Goal: Transaction & Acquisition: Book appointment/travel/reservation

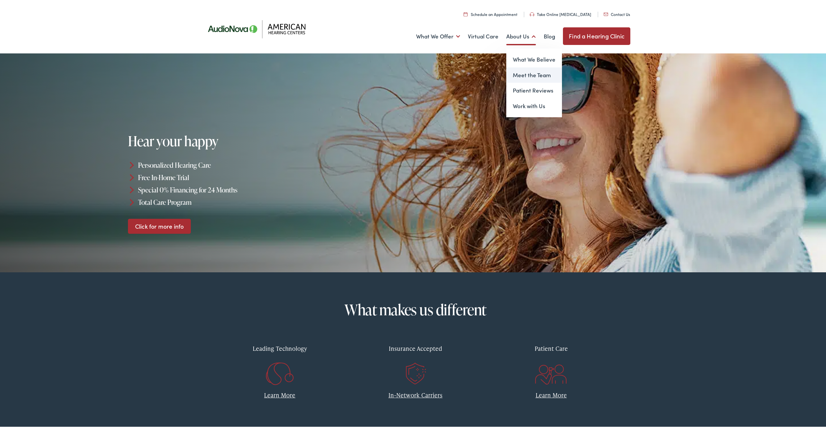
click at [526, 75] on link "Meet the Team" at bounding box center [534, 74] width 56 height 16
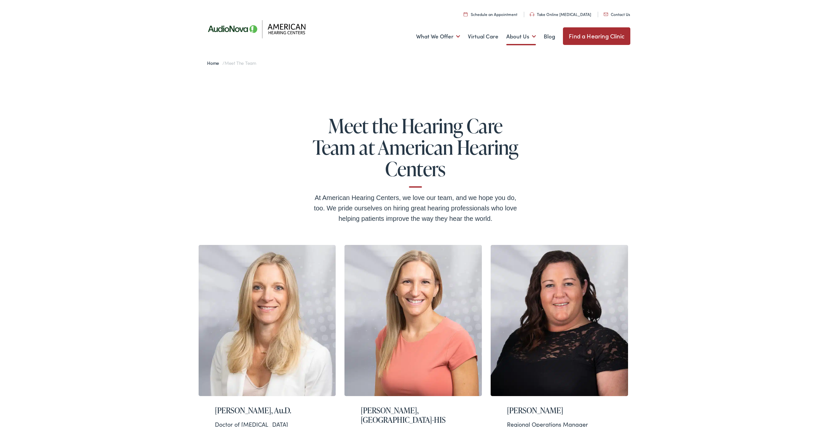
click at [584, 35] on link "Find a Hearing Clinic" at bounding box center [596, 35] width 67 height 18
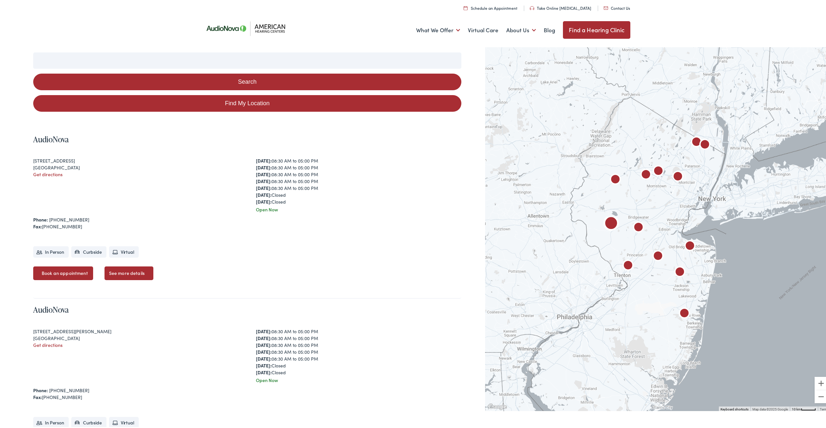
scroll to position [65, 0]
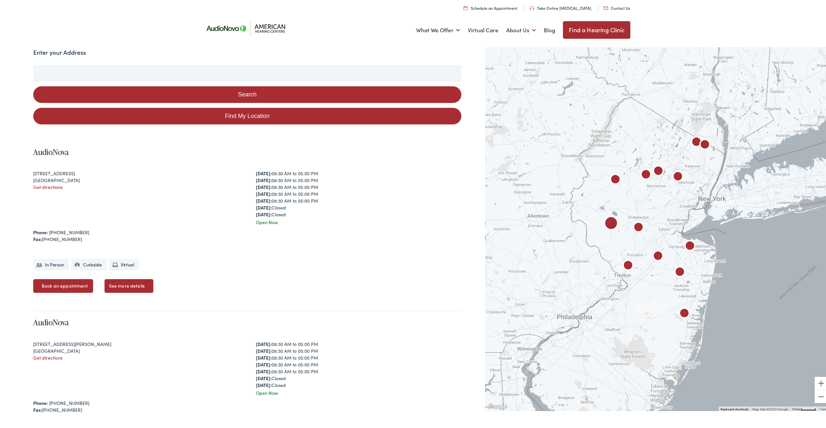
click at [138, 283] on link "See more details" at bounding box center [128, 285] width 49 height 14
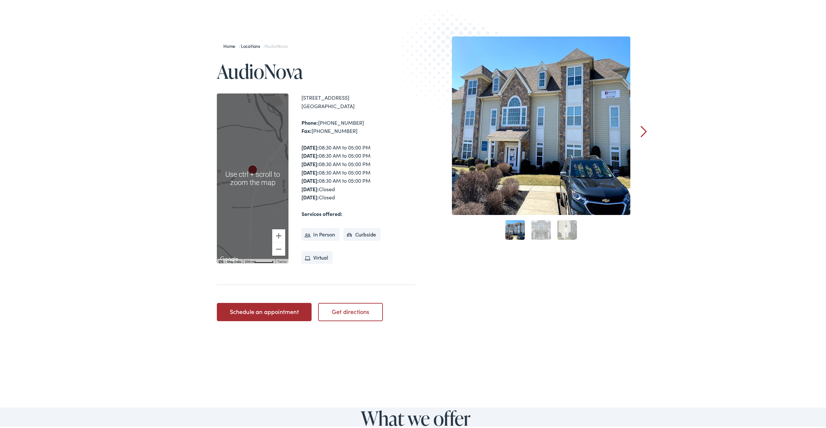
scroll to position [65, 0]
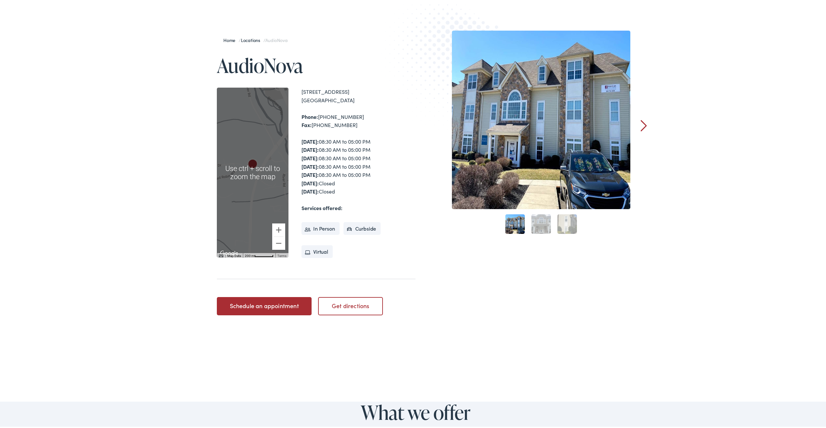
click at [256, 178] on div at bounding box center [253, 171] width 72 height 170
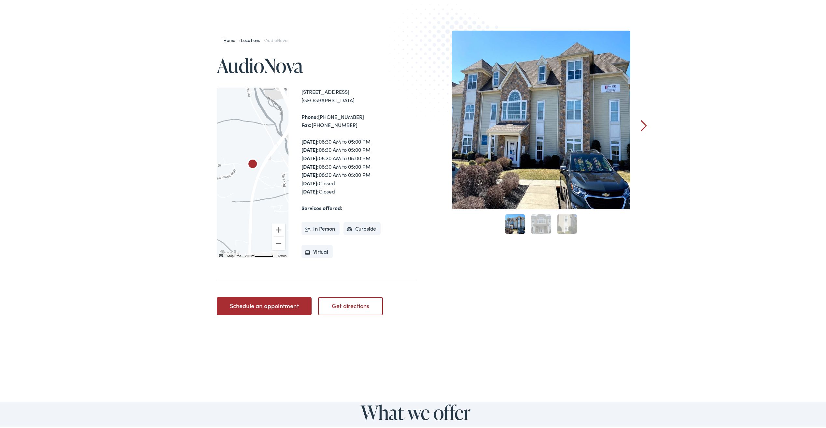
click at [246, 176] on div at bounding box center [253, 171] width 72 height 170
click at [277, 228] on button "Zoom in" at bounding box center [278, 228] width 13 height 13
click at [535, 223] on link "2" at bounding box center [541, 223] width 20 height 20
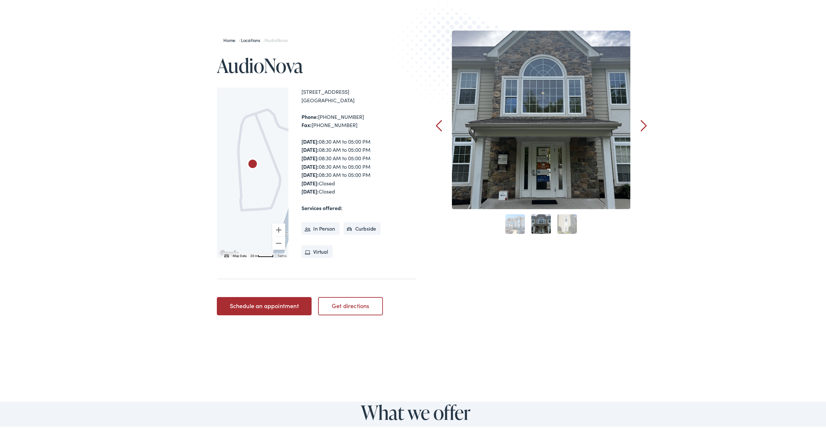
click at [568, 222] on link "3" at bounding box center [567, 223] width 20 height 20
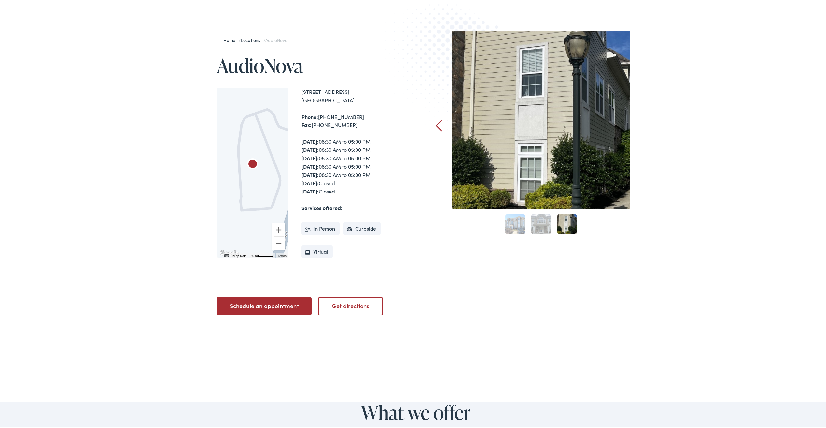
click at [347, 307] on link "Get directions" at bounding box center [350, 304] width 65 height 18
click at [264, 304] on link "Schedule an appointment" at bounding box center [264, 304] width 95 height 18
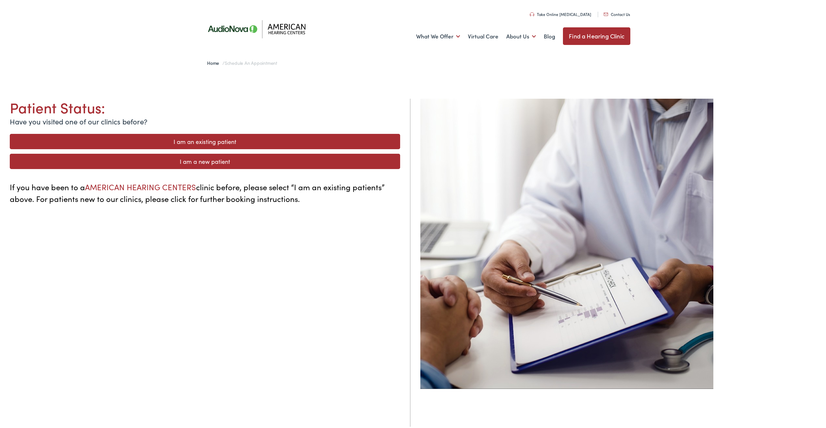
click at [243, 160] on link "I am a new patient" at bounding box center [205, 159] width 390 height 15
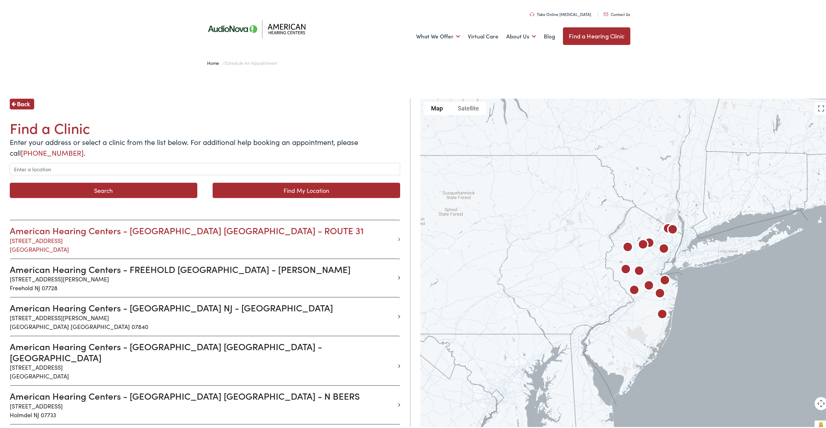
click at [55, 237] on p "361 Route 31 Building C, Unit 804 Flemington NJ 08822" at bounding box center [202, 244] width 385 height 18
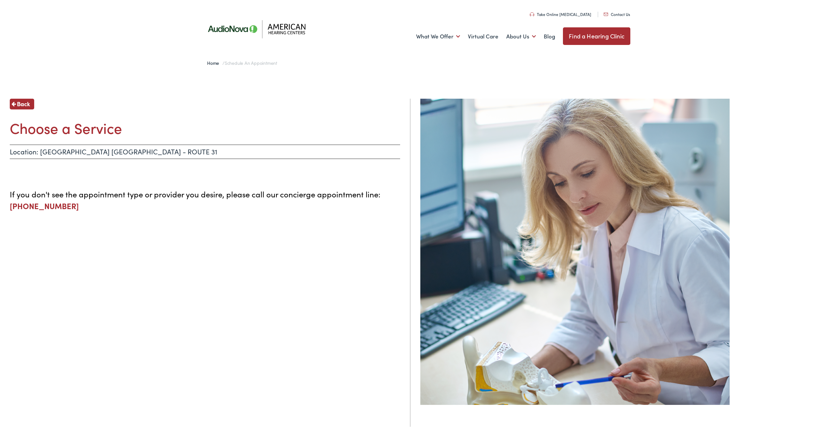
click at [131, 152] on p "Location: FLEMINGTON NJ - ROUTE 31" at bounding box center [205, 150] width 390 height 14
click at [60, 129] on h1 "Choose a Service" at bounding box center [205, 126] width 390 height 17
click at [143, 149] on p "Location: FLEMINGTON NJ - ROUTE 31" at bounding box center [205, 150] width 390 height 14
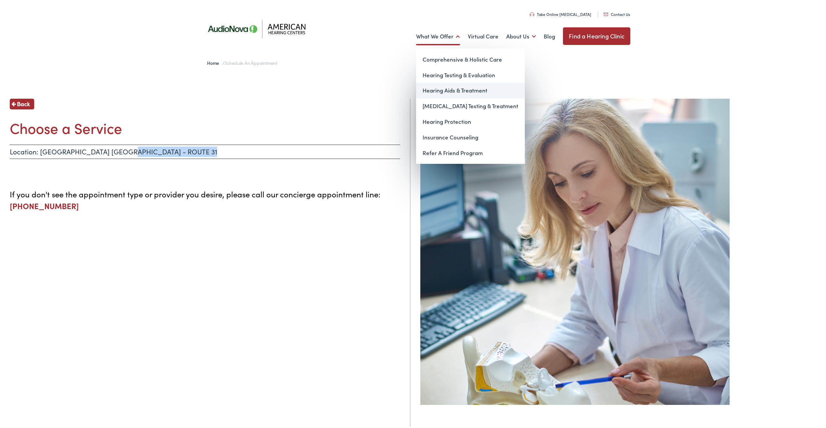
click at [461, 89] on link "Hearing Aids & Treatment" at bounding box center [470, 89] width 109 height 16
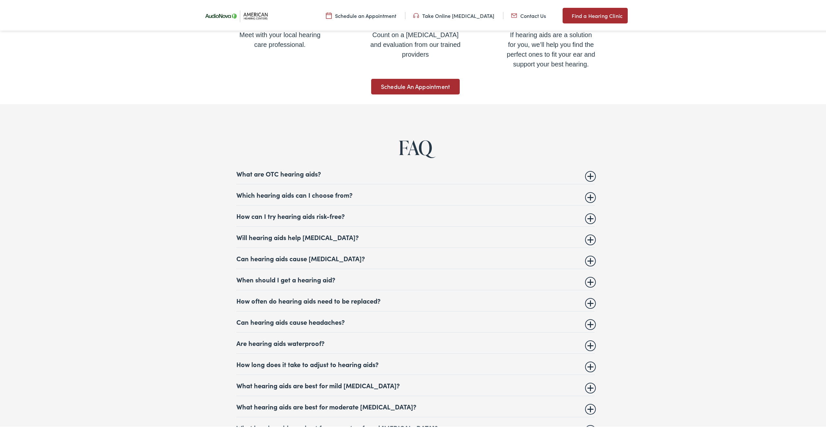
scroll to position [2571, 0]
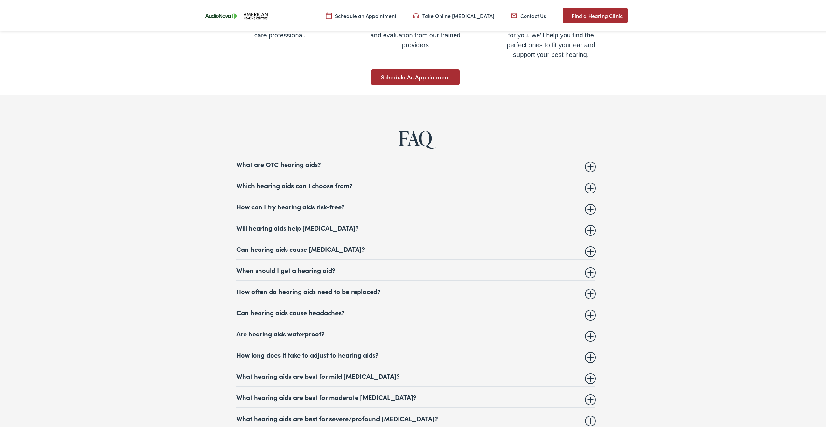
click at [588, 180] on summary "Which hearing aids can I choose from?" at bounding box center [415, 184] width 358 height 8
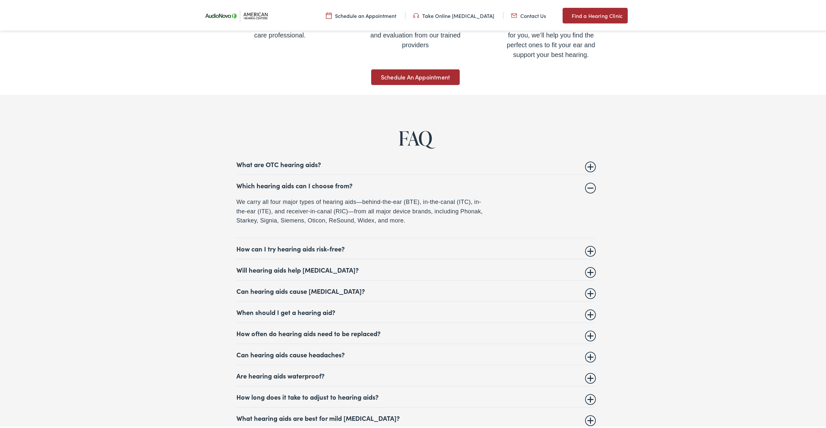
click at [589, 159] on summary "What are OTC hearing aids?" at bounding box center [415, 163] width 358 height 8
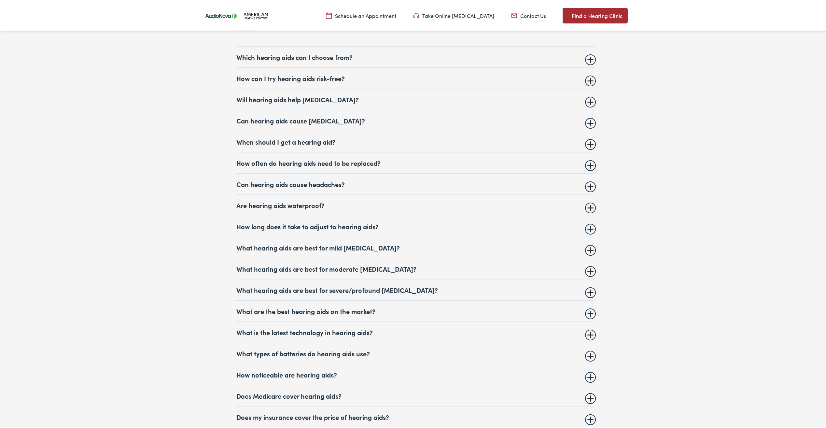
scroll to position [2864, 0]
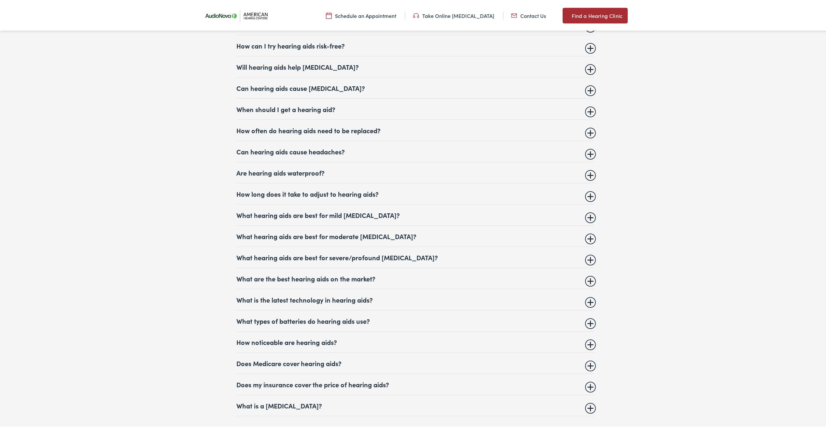
click at [591, 231] on summary "What hearing aids are best for moderate hearing loss?" at bounding box center [415, 235] width 358 height 8
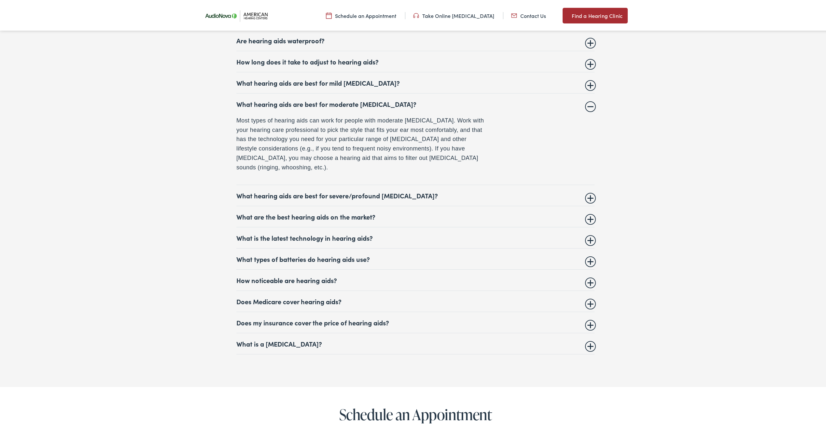
click at [589, 269] on details "How noticeable are hearing aids? The different types of hearing aids vary in ho…" at bounding box center [415, 278] width 358 height 21
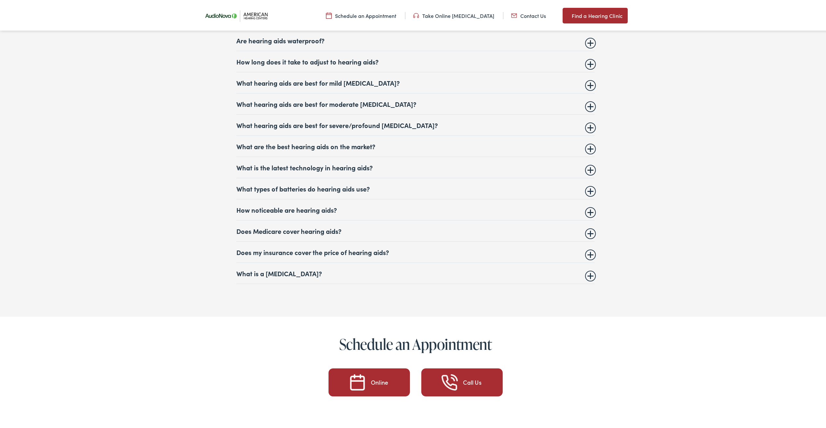
click at [587, 208] on summary "How noticeable are hearing aids?" at bounding box center [415, 208] width 358 height 8
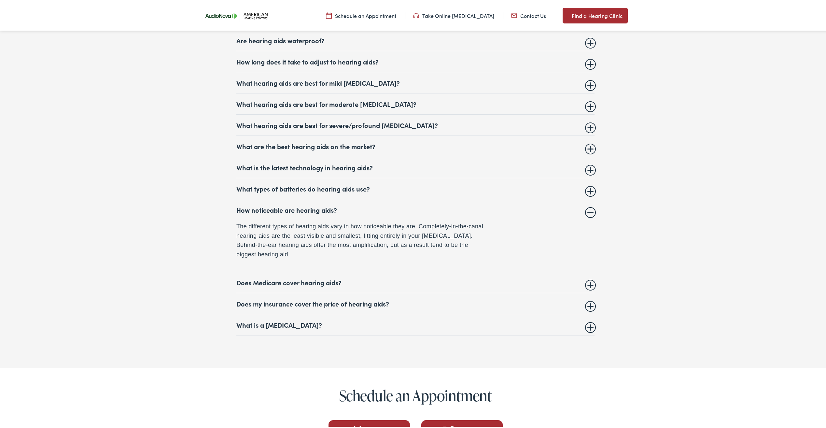
click at [588, 299] on summary "Does my insurance cover the price of hearing aids?" at bounding box center [415, 302] width 358 height 8
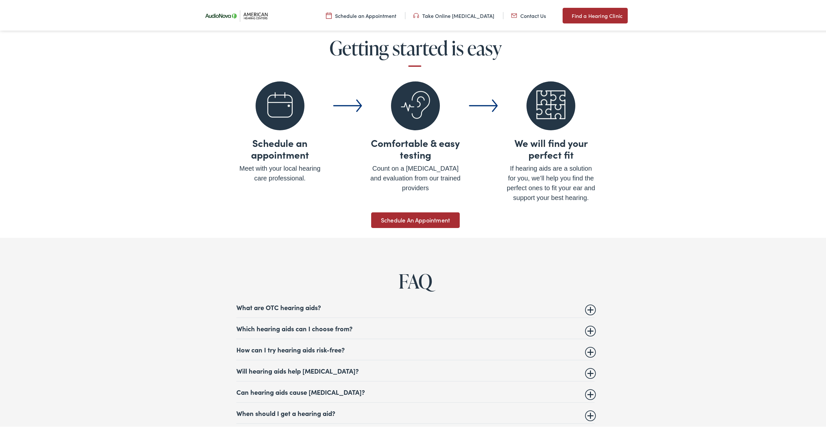
scroll to position [2343, 0]
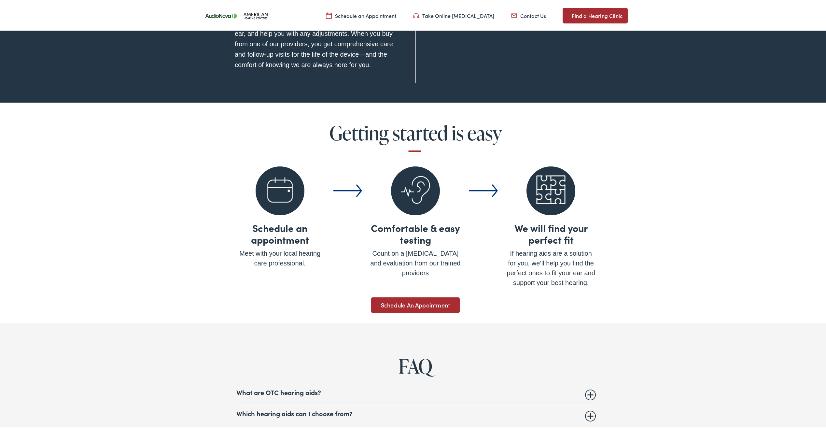
click at [428, 299] on link "Schedule An Appointment" at bounding box center [415, 304] width 89 height 16
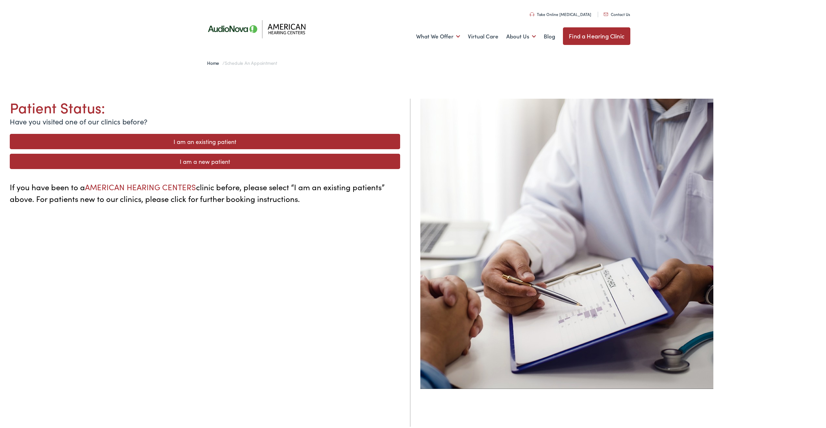
click at [162, 161] on link "I am a new patient" at bounding box center [205, 159] width 390 height 15
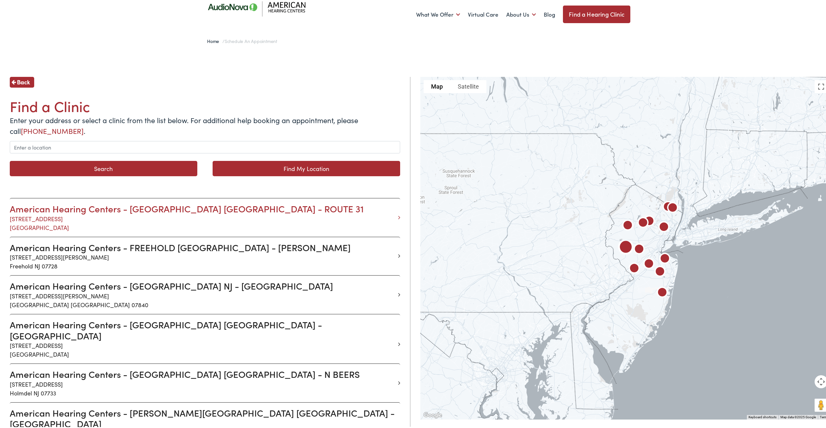
scroll to position [33, 0]
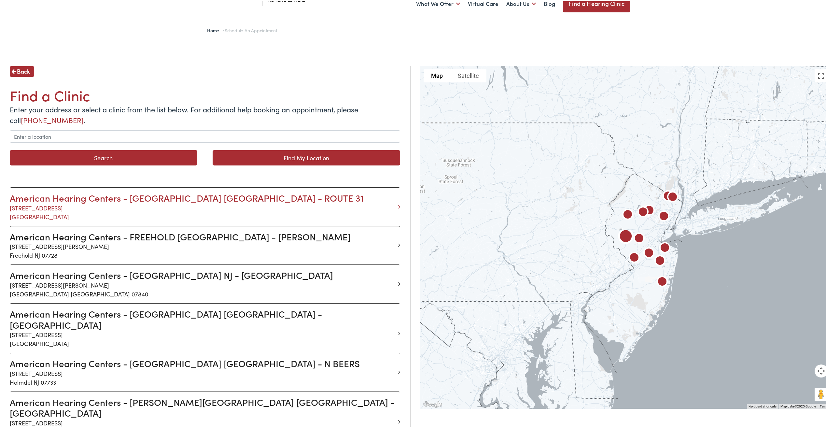
click at [56, 207] on p "361 Route 31 Building C, Unit 804 Flemington NJ 08822" at bounding box center [202, 211] width 385 height 18
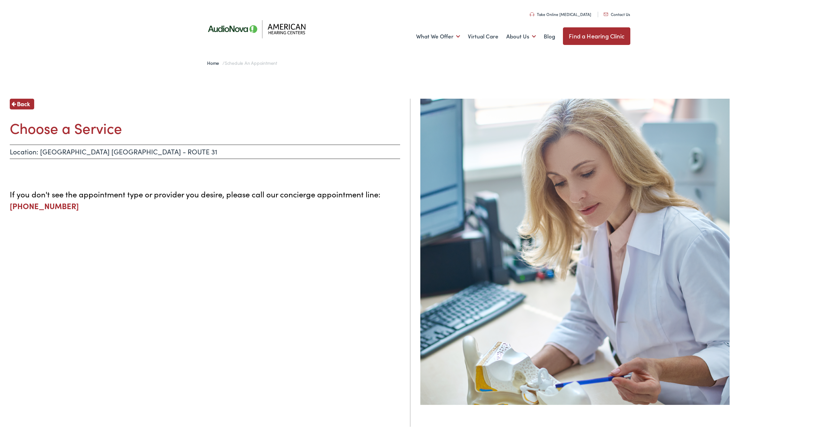
click at [107, 128] on h1 "Choose a Service" at bounding box center [205, 126] width 390 height 17
click at [94, 149] on p "Location: FLEMINGTON NJ - ROUTE 31" at bounding box center [205, 150] width 390 height 14
drag, startPoint x: 68, startPoint y: 190, endPoint x: 95, endPoint y: 218, distance: 38.4
click at [68, 190] on p "If you don't see the appointment type or provider you desire, please call our c…" at bounding box center [205, 198] width 390 height 23
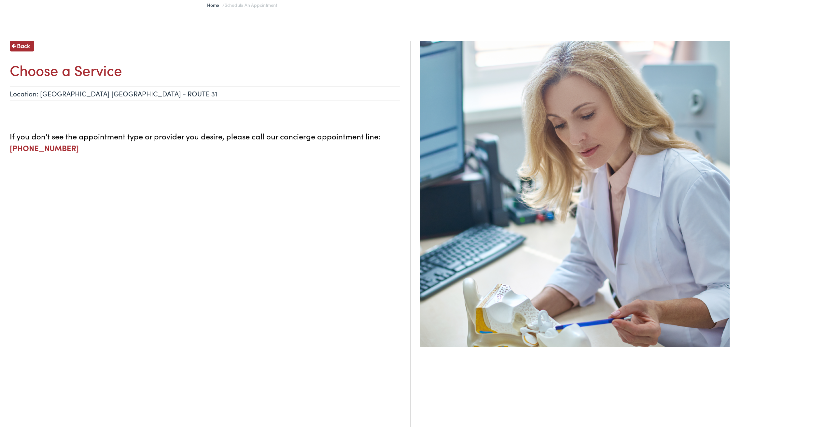
scroll to position [65, 0]
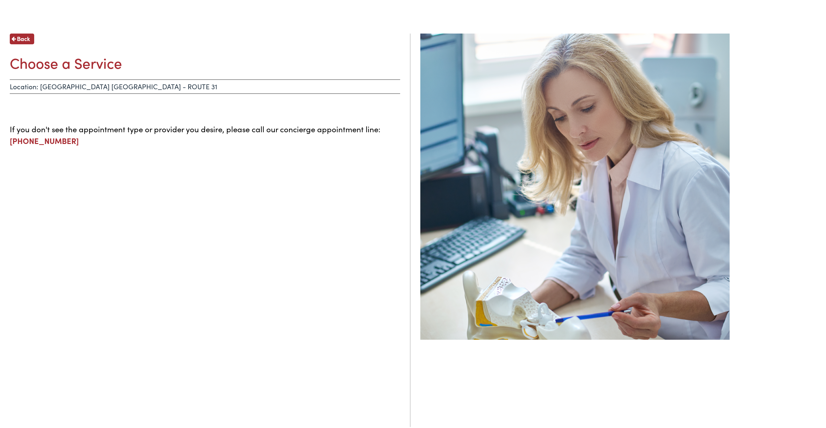
click at [19, 35] on span "Back" at bounding box center [23, 37] width 13 height 9
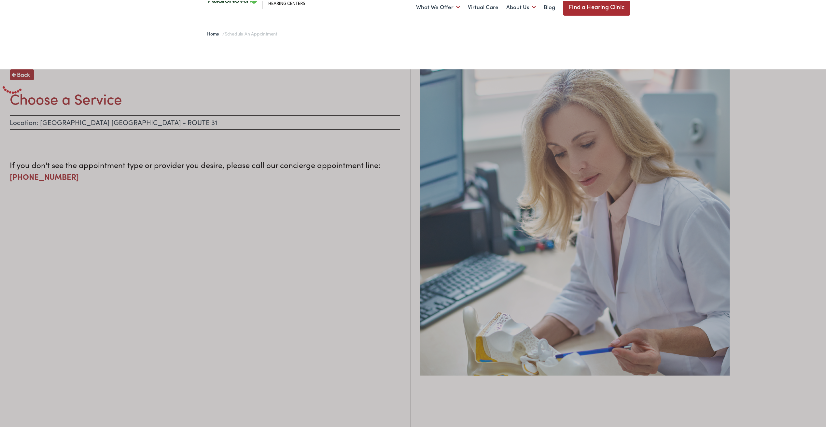
scroll to position [0, 0]
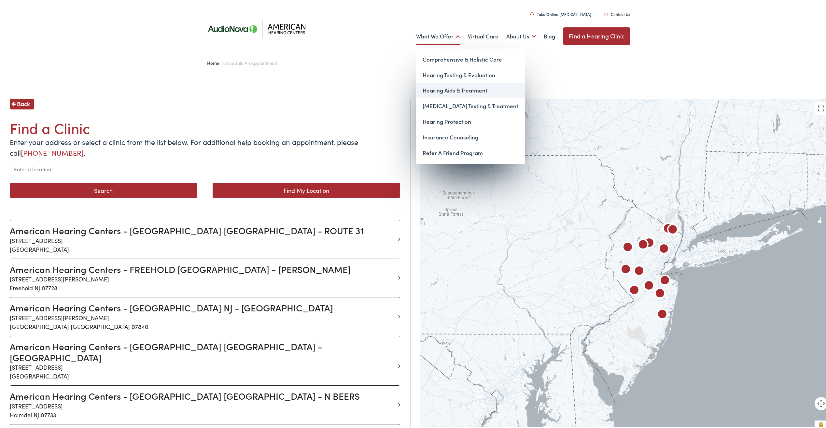
click at [449, 89] on link "Hearing Aids & Treatment" at bounding box center [470, 89] width 109 height 16
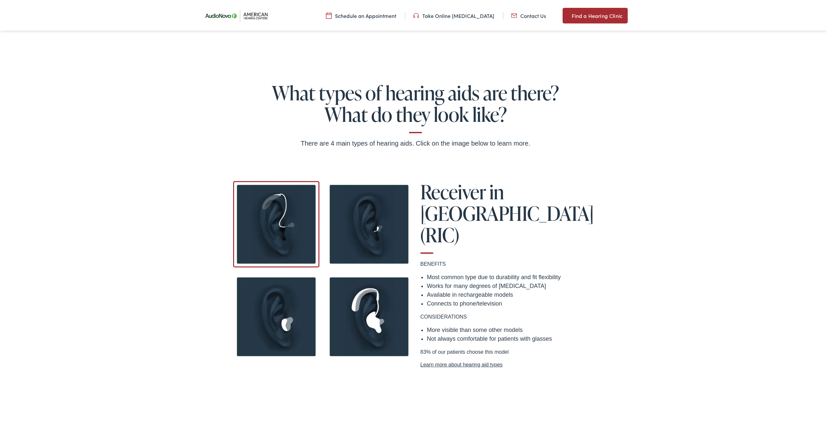
scroll to position [521, 0]
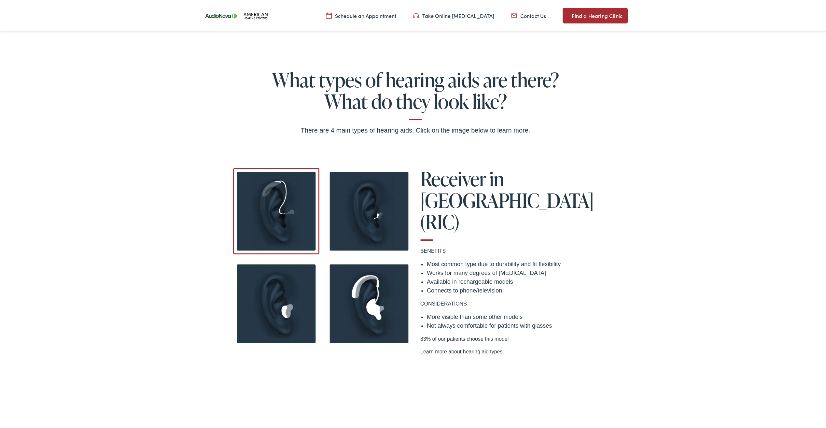
click at [367, 205] on img at bounding box center [369, 210] width 86 height 86
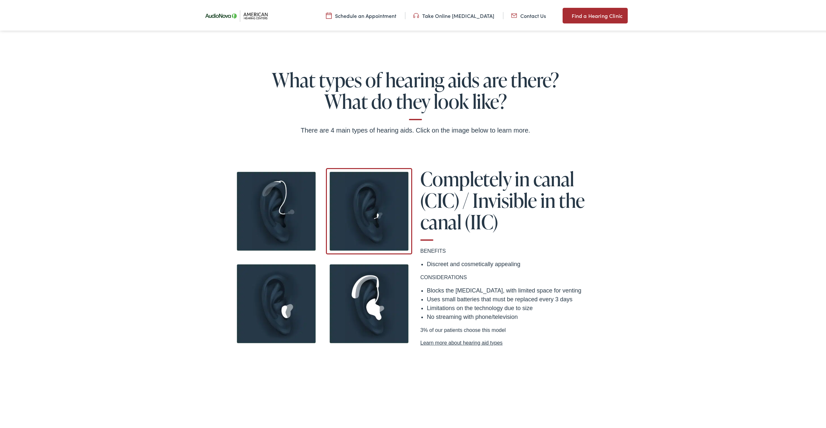
scroll to position [553, 0]
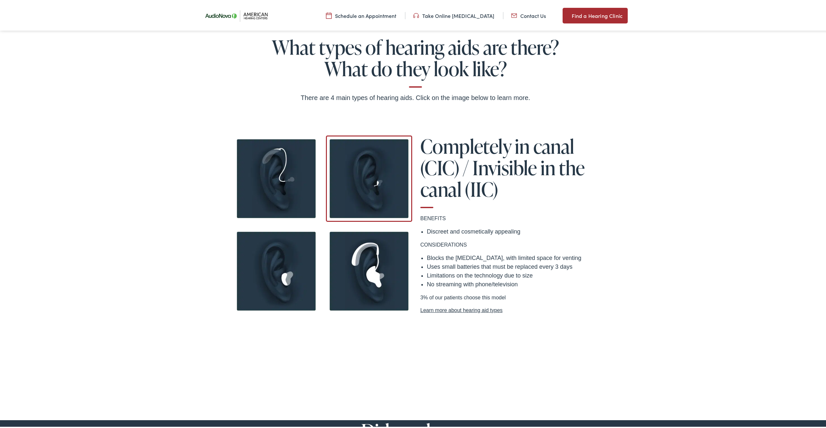
click at [270, 170] on img at bounding box center [276, 177] width 86 height 86
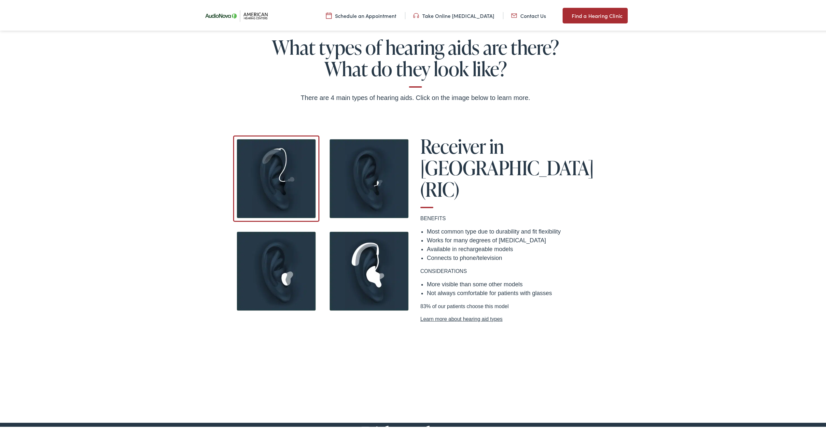
click at [283, 278] on img at bounding box center [276, 269] width 86 height 86
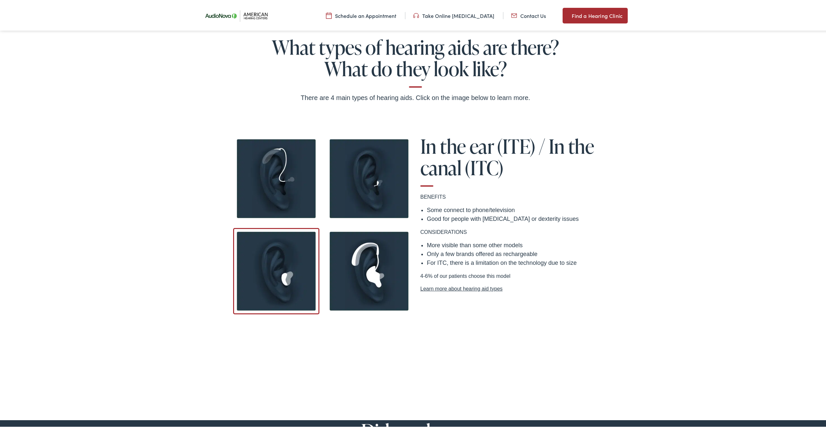
click at [369, 175] on img at bounding box center [369, 177] width 86 height 86
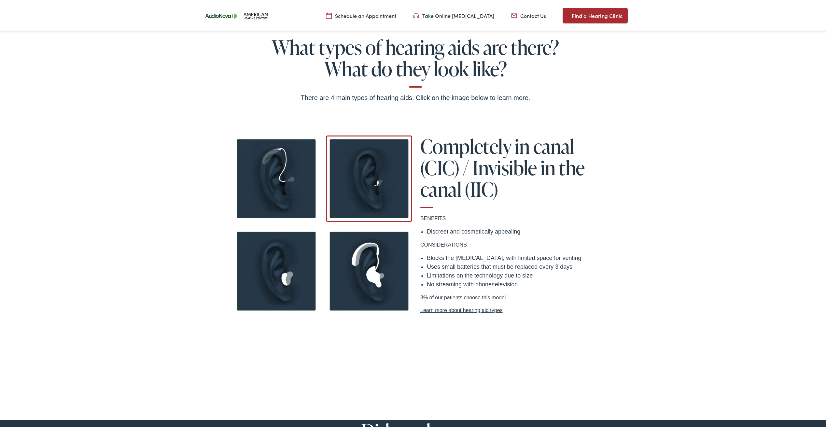
click at [456, 309] on link "Learn more about hearing aid types" at bounding box center [508, 309] width 176 height 8
click at [373, 267] on img at bounding box center [369, 269] width 86 height 86
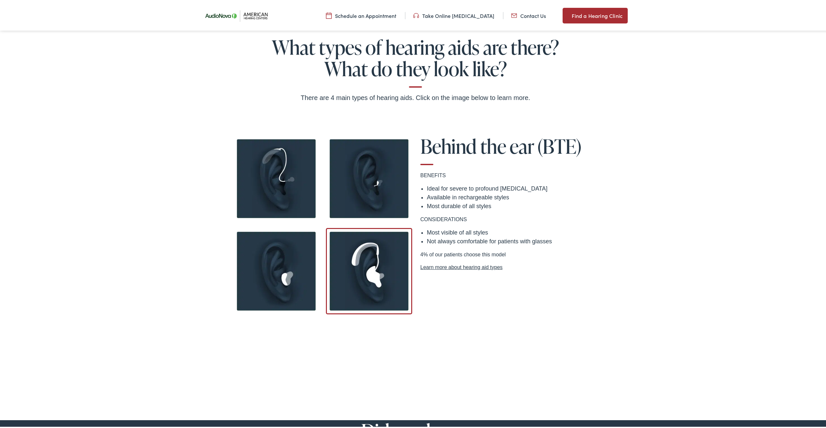
click at [280, 264] on img at bounding box center [276, 269] width 86 height 86
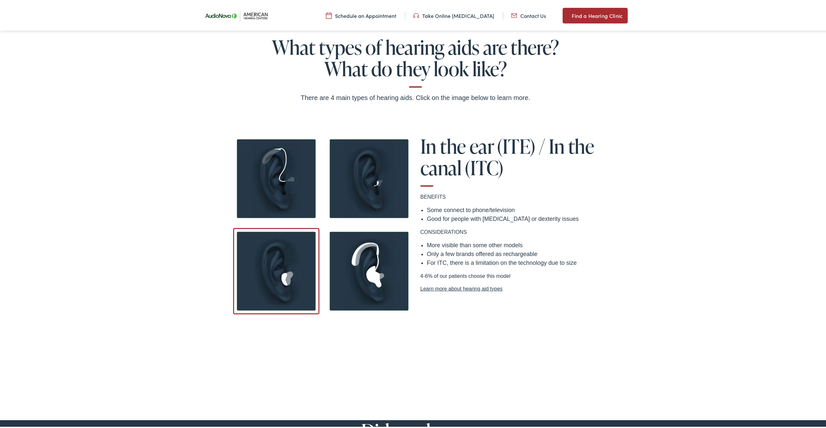
click at [360, 173] on img at bounding box center [369, 177] width 86 height 86
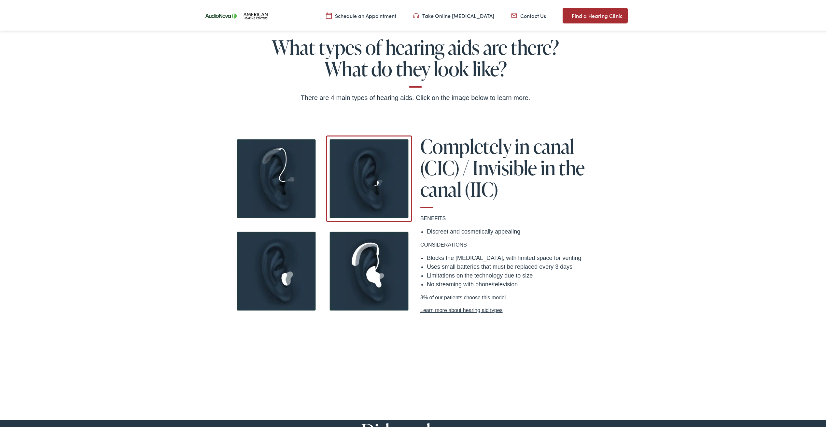
click at [276, 179] on img at bounding box center [276, 177] width 86 height 86
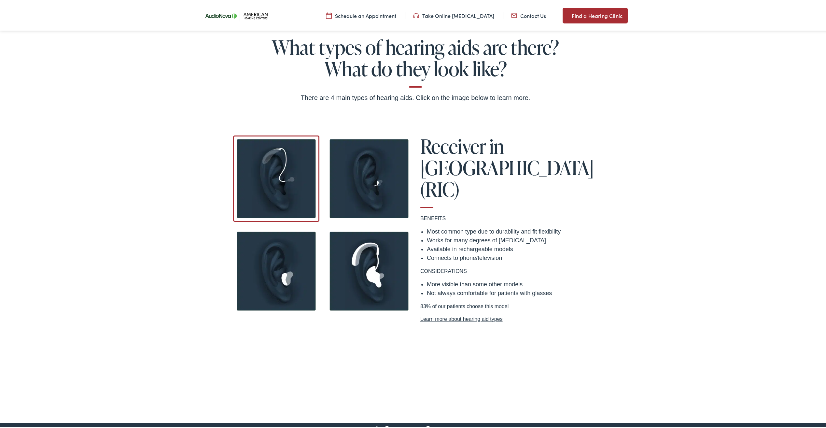
click at [470, 314] on link "Learn more about hearing aid types" at bounding box center [508, 318] width 176 height 8
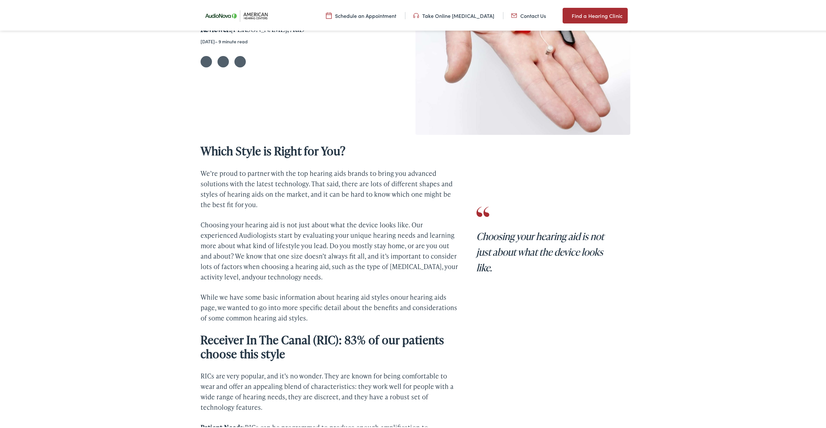
scroll to position [163, 0]
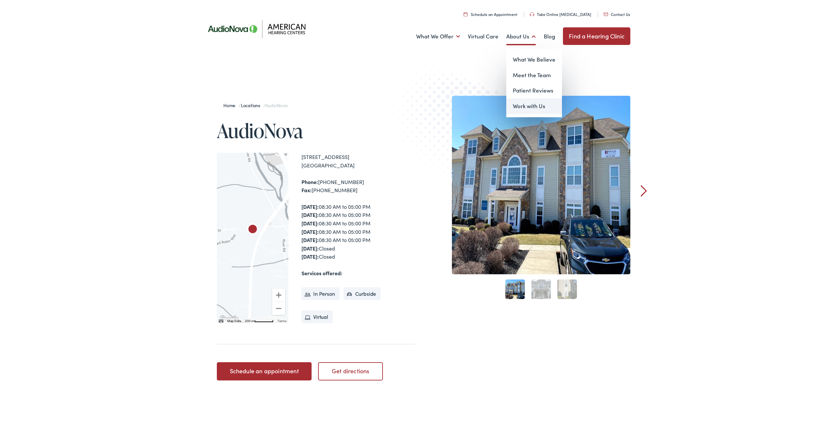
click at [523, 106] on link "Work with Us" at bounding box center [534, 105] width 56 height 16
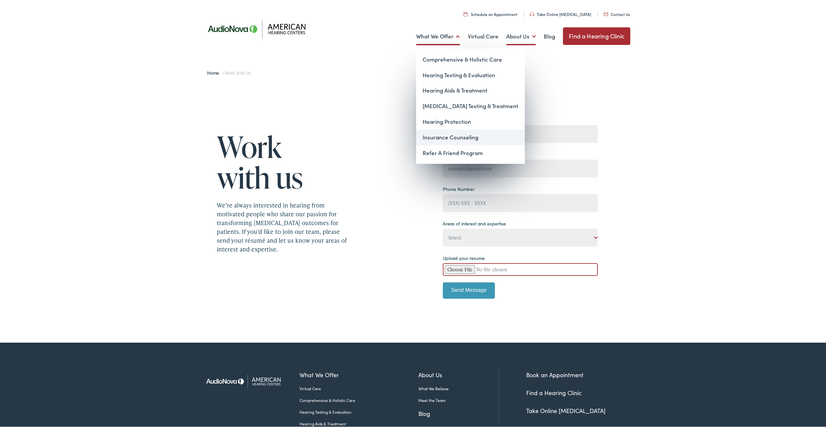
click at [453, 139] on link "Insurance Counseling" at bounding box center [470, 136] width 109 height 16
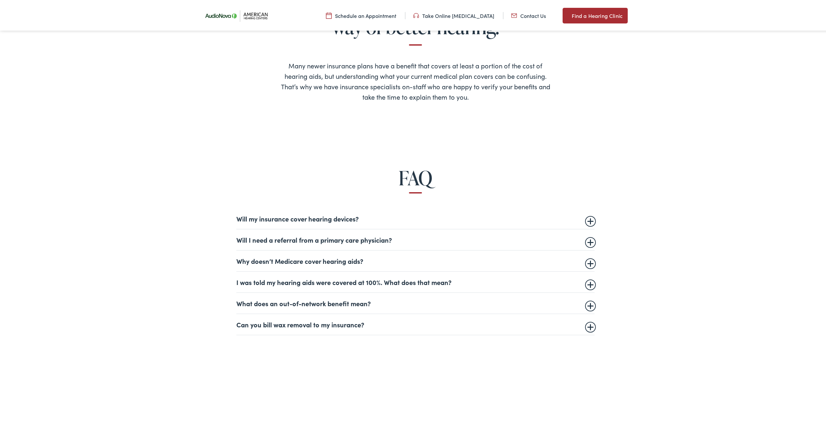
scroll to position [358, 0]
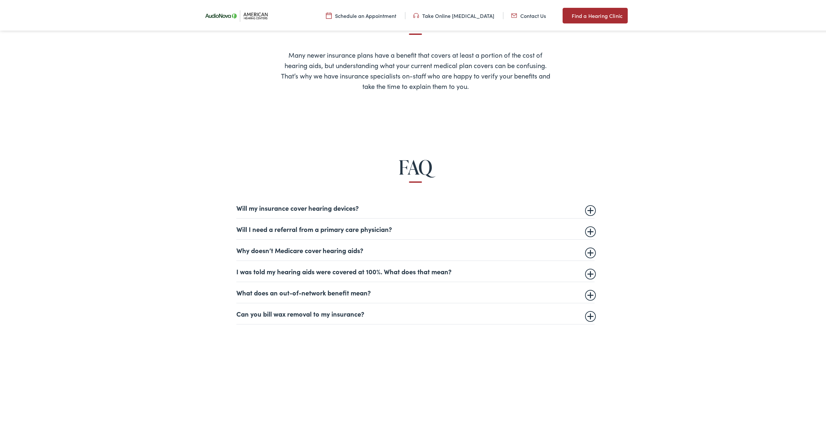
click at [587, 230] on summary "Will I need a referral from a primary care physician?" at bounding box center [415, 228] width 358 height 8
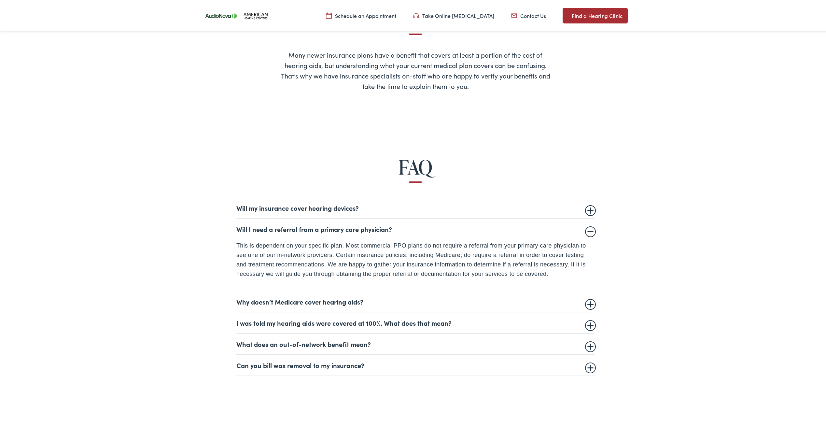
click at [587, 206] on summary "Will my insurance cover hearing devices?" at bounding box center [415, 206] width 358 height 8
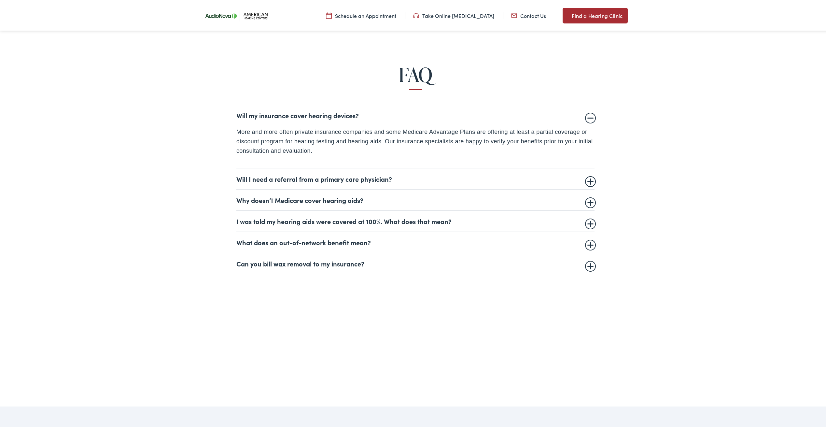
scroll to position [456, 0]
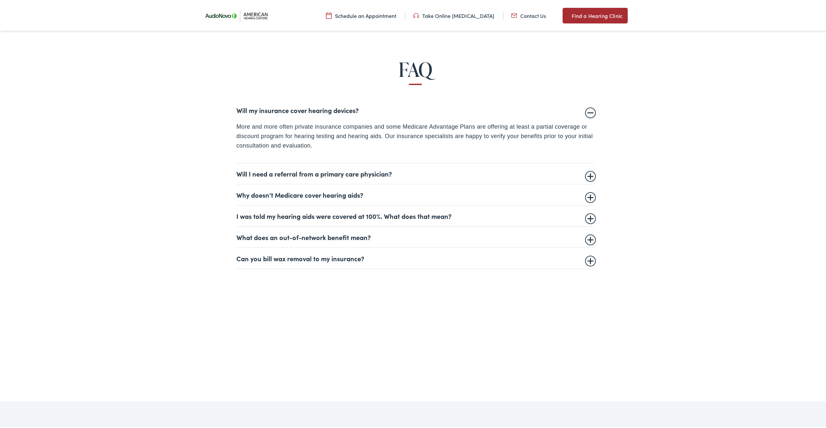
click at [589, 216] on summary "I was told my hearing aids were covered at 100%. What does that mean?" at bounding box center [415, 215] width 358 height 8
